Goal: Check status

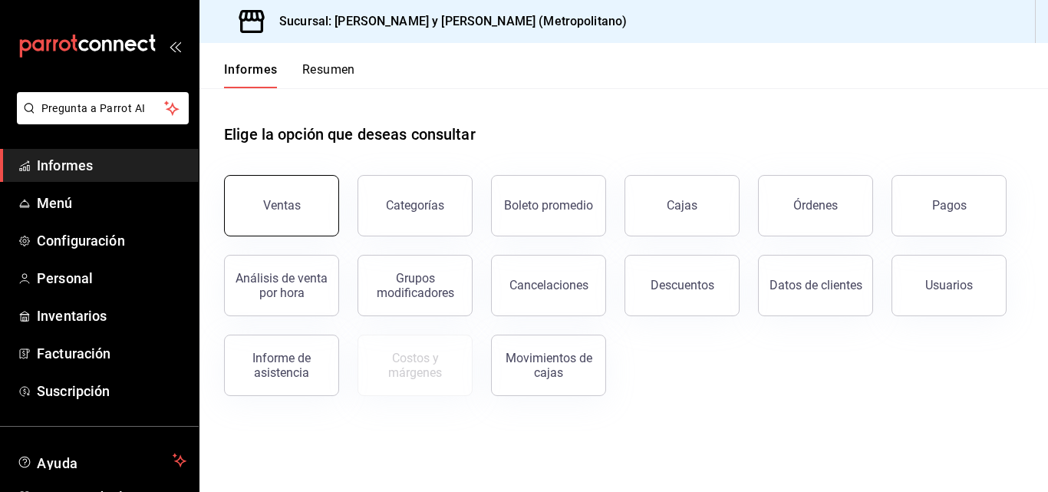
click at [312, 217] on button "Ventas" at bounding box center [281, 205] width 115 height 61
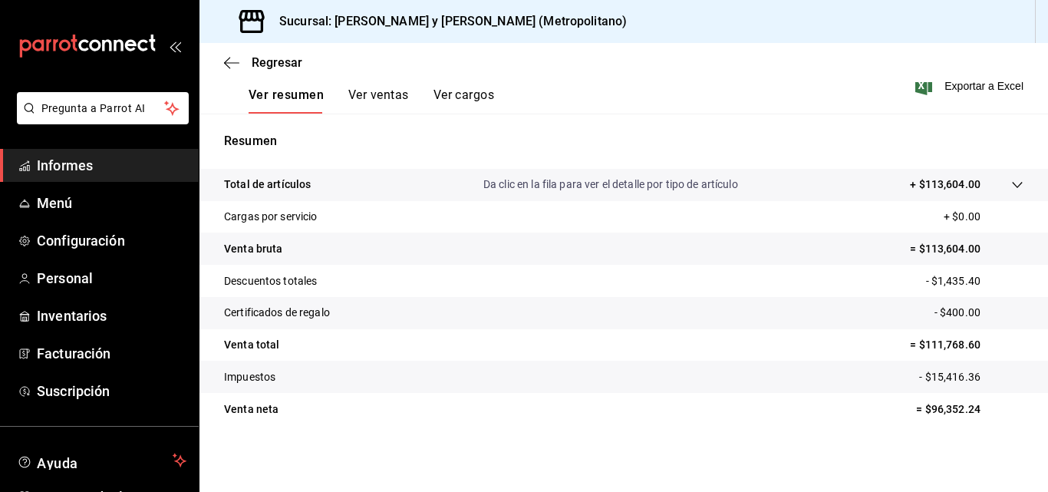
scroll to position [244, 0]
click at [998, 185] on div at bounding box center [1002, 184] width 43 height 16
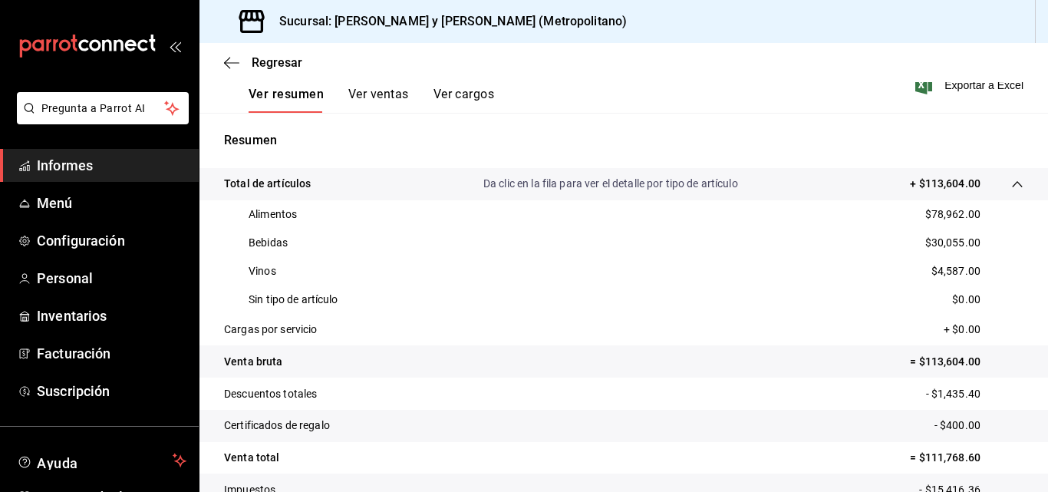
scroll to position [0, 0]
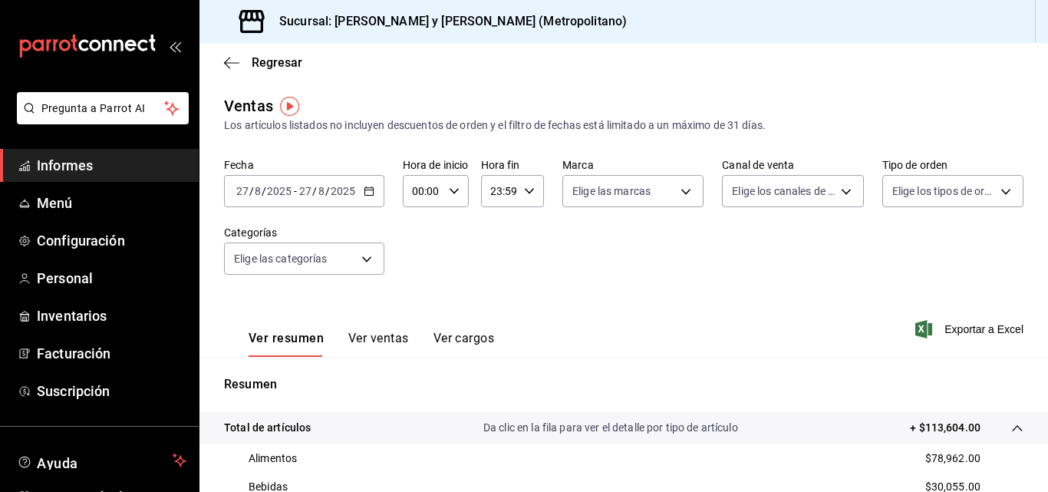
click at [457, 187] on icon "button" at bounding box center [454, 191] width 11 height 11
click at [421, 259] on font "05" at bounding box center [419, 261] width 12 height 12
type input "05:00"
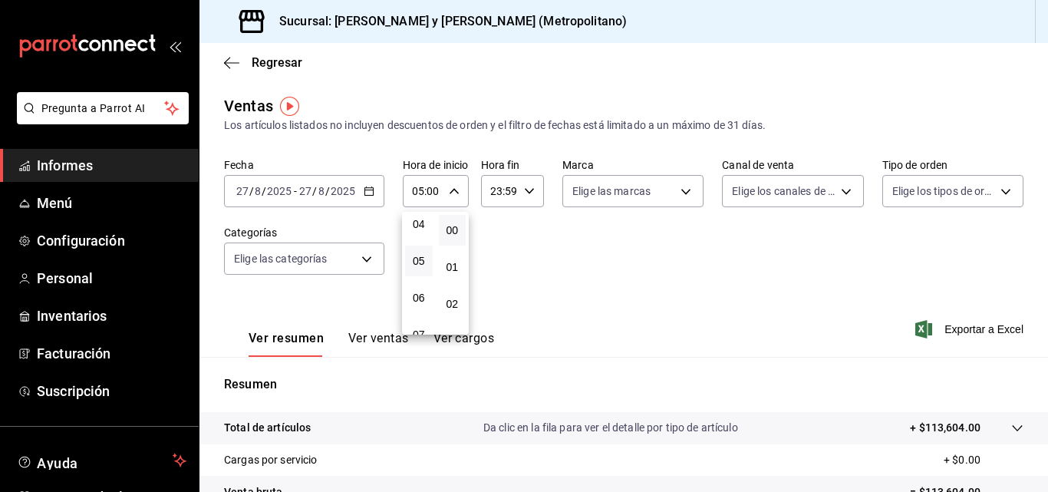
click at [559, 282] on div at bounding box center [524, 246] width 1048 height 492
